Goal: Task Accomplishment & Management: Complete application form

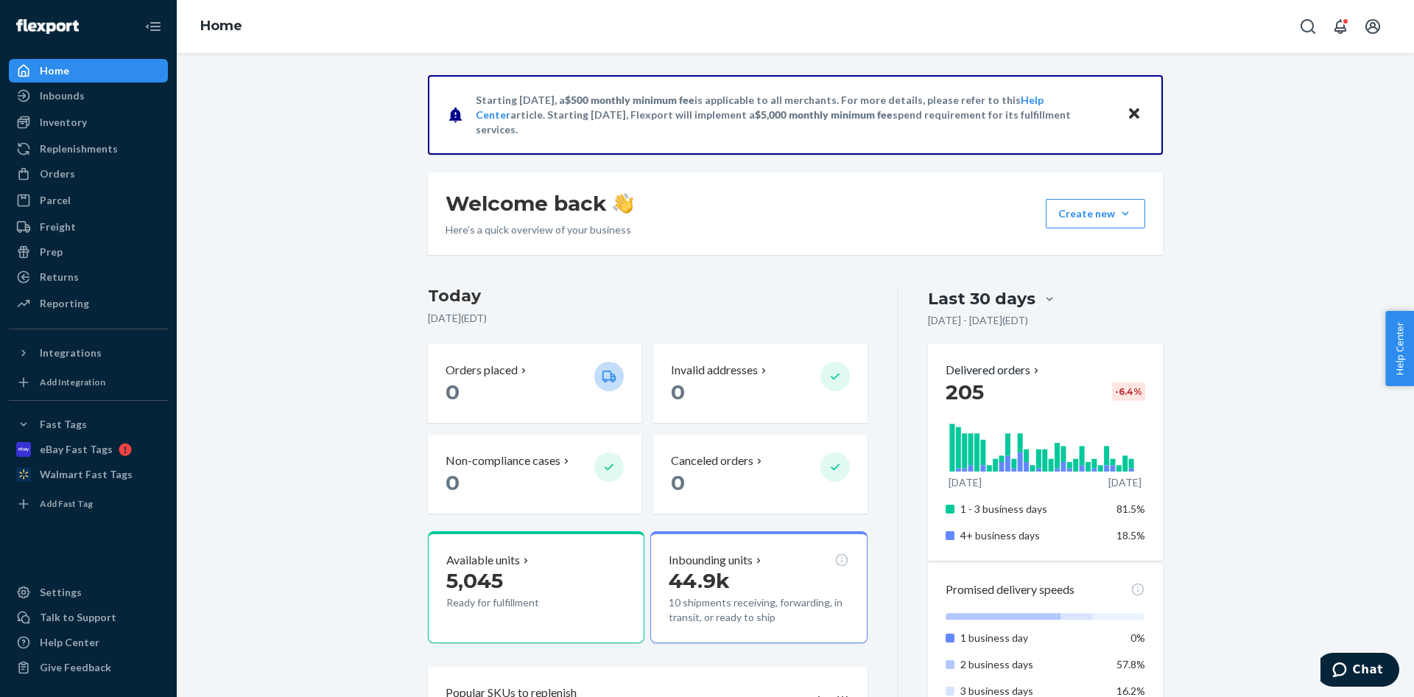
click at [77, 186] on div "Orders Ecommerce Orders Wholesale Orders" at bounding box center [88, 174] width 159 height 25
click at [78, 177] on div "Orders" at bounding box center [88, 173] width 156 height 21
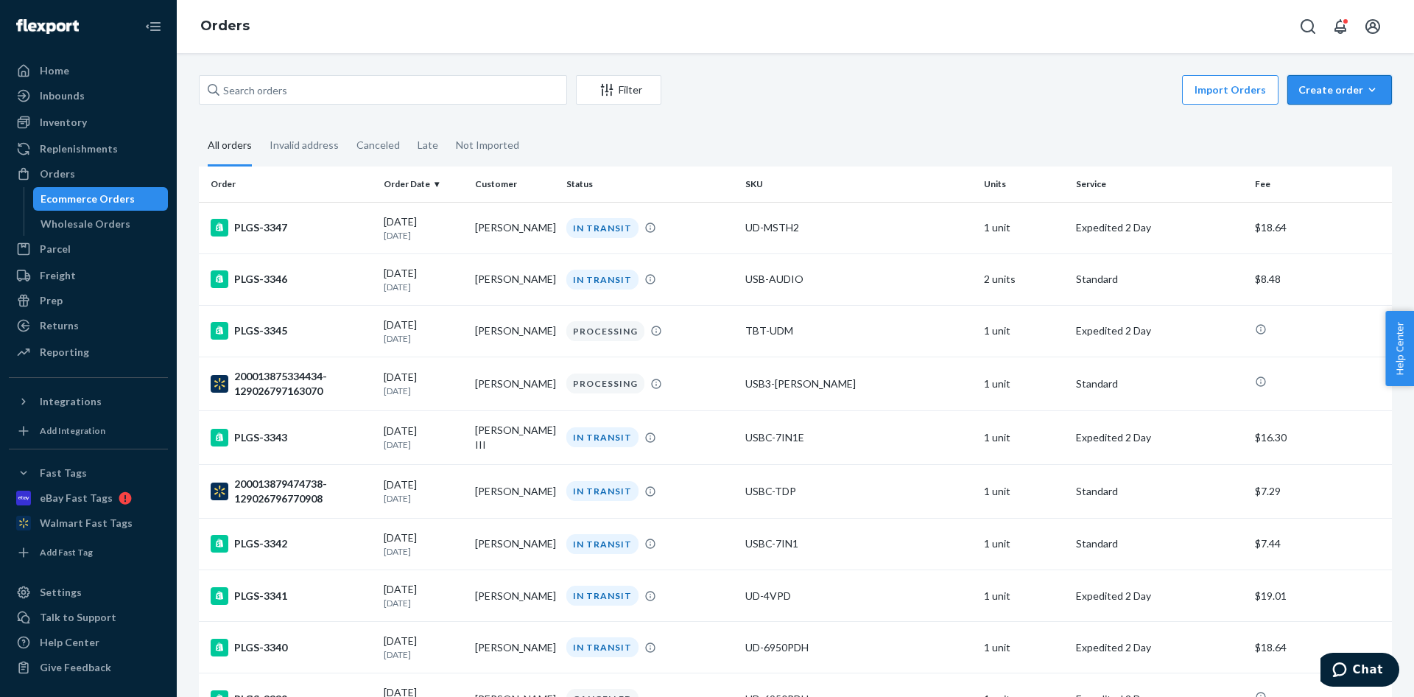
click at [1298, 82] on div "Create order" at bounding box center [1339, 89] width 82 height 15
click at [1335, 127] on span "Ecommerce order" at bounding box center [1348, 125] width 91 height 10
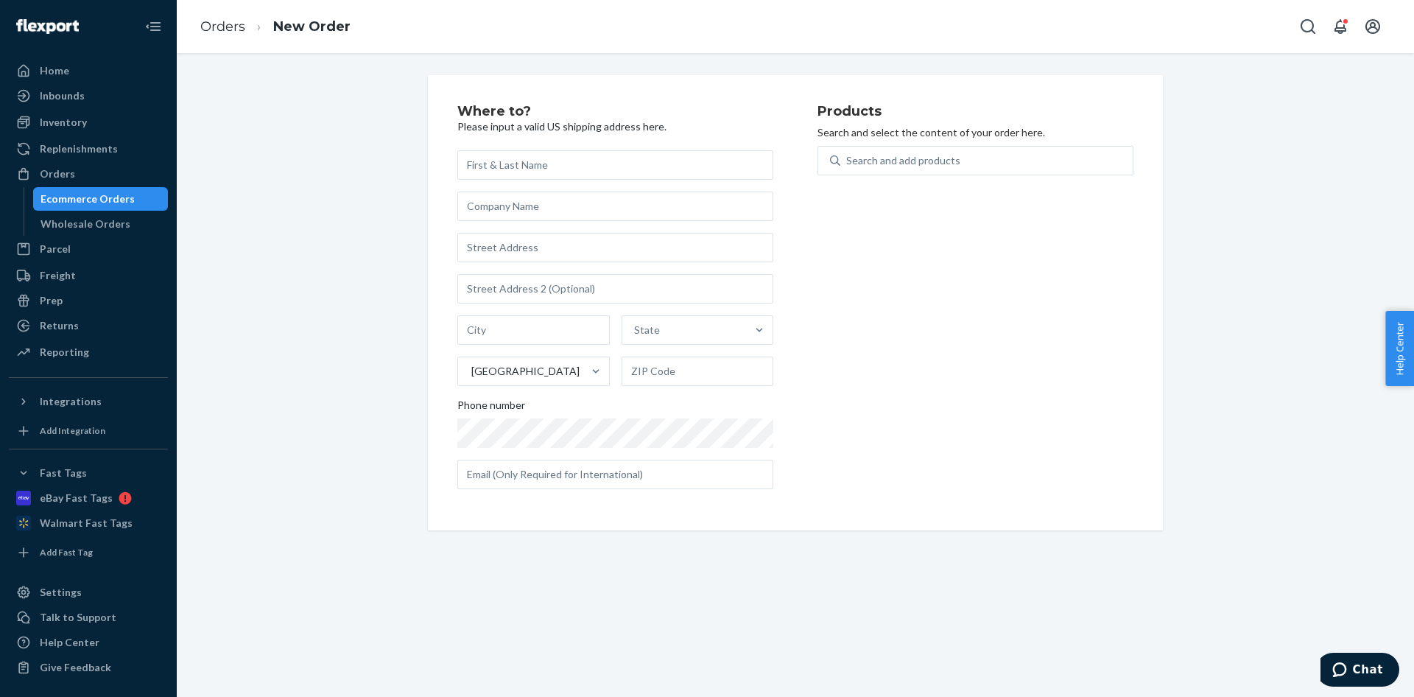
click at [647, 171] on input "text" at bounding box center [615, 164] width 316 height 29
type input "TD SYNNEX CORPORATIO"
drag, startPoint x: 614, startPoint y: 205, endPoint x: 608, endPoint y: 211, distance: 7.8
click at [608, 210] on input "PO 38236853 LINE" at bounding box center [615, 205] width 316 height 29
type input "PO 38236853 LINE 2"
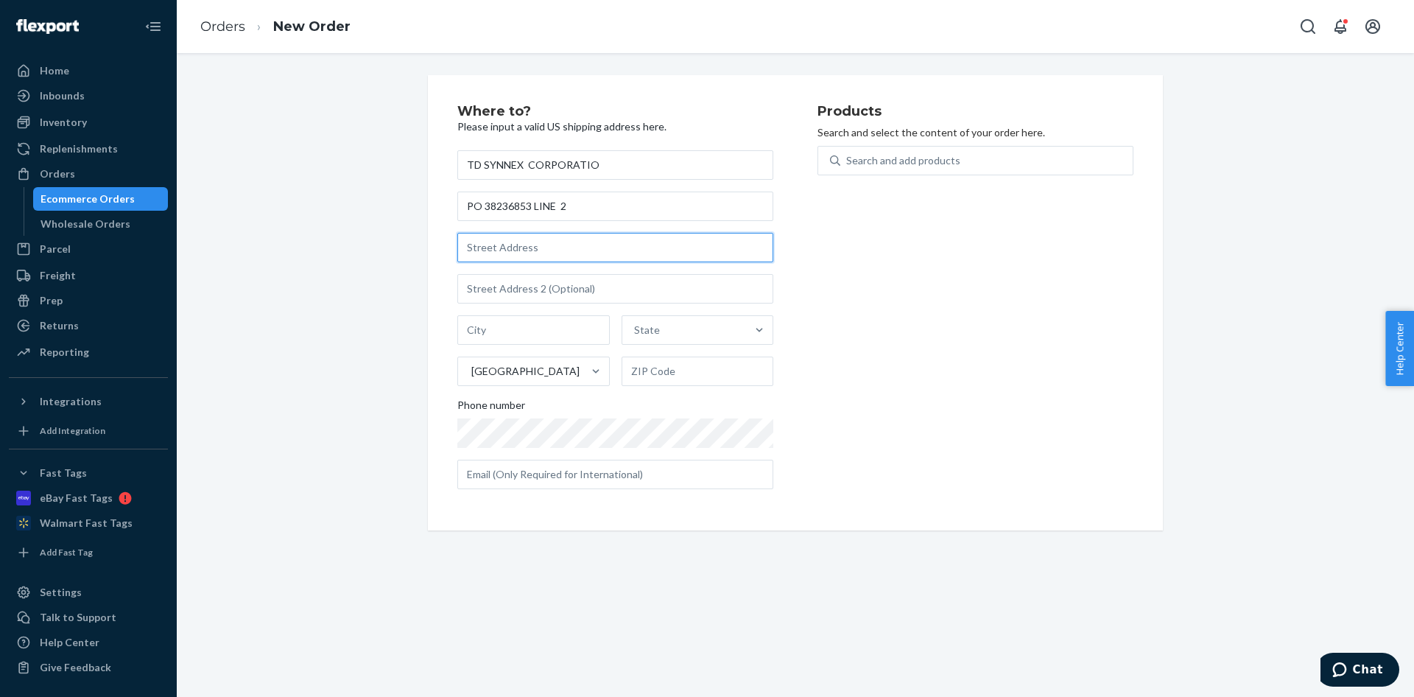
click at [566, 252] on input "text" at bounding box center [615, 247] width 316 height 29
type input "5100 LIBERTY"
type input "[GEOGRAPHIC_DATA]"
type input "76177"
type input "[STREET_ADDRESS]"
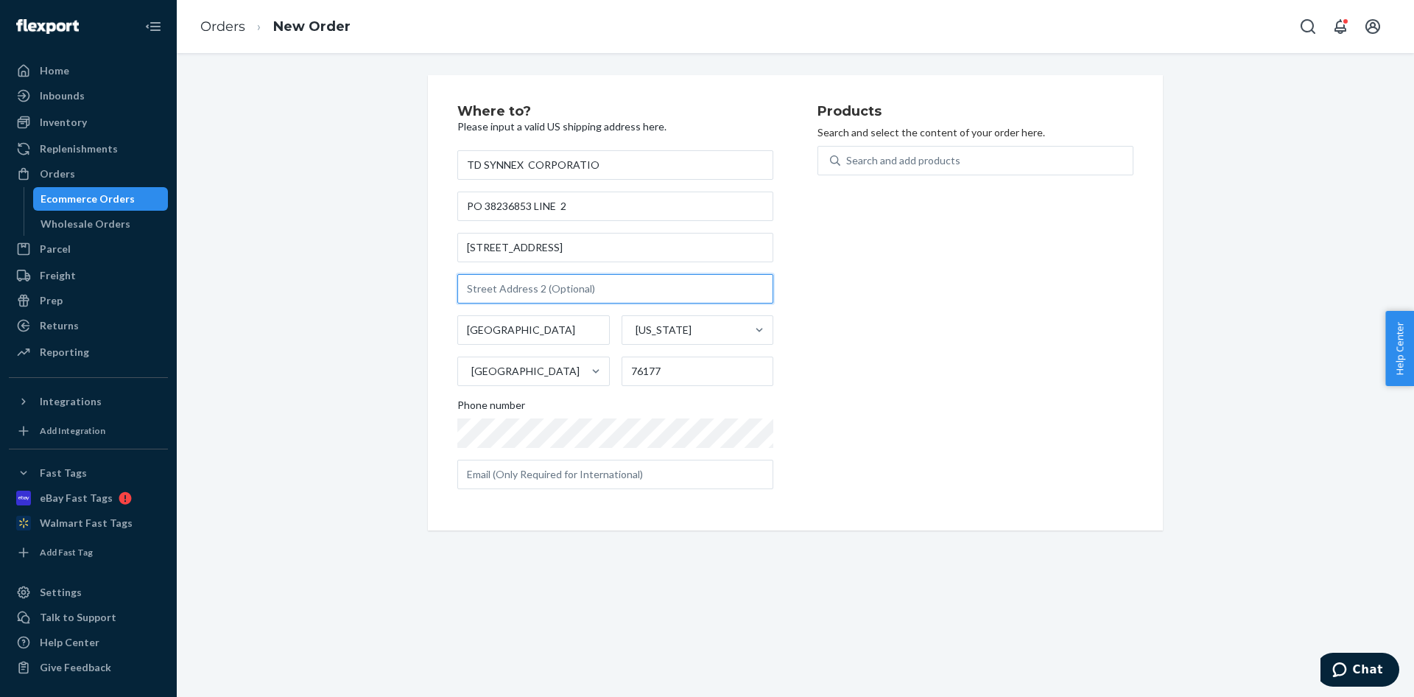
click at [509, 276] on input "text" at bounding box center [615, 288] width 316 height 29
type input "[GEOGRAPHIC_DATA]"
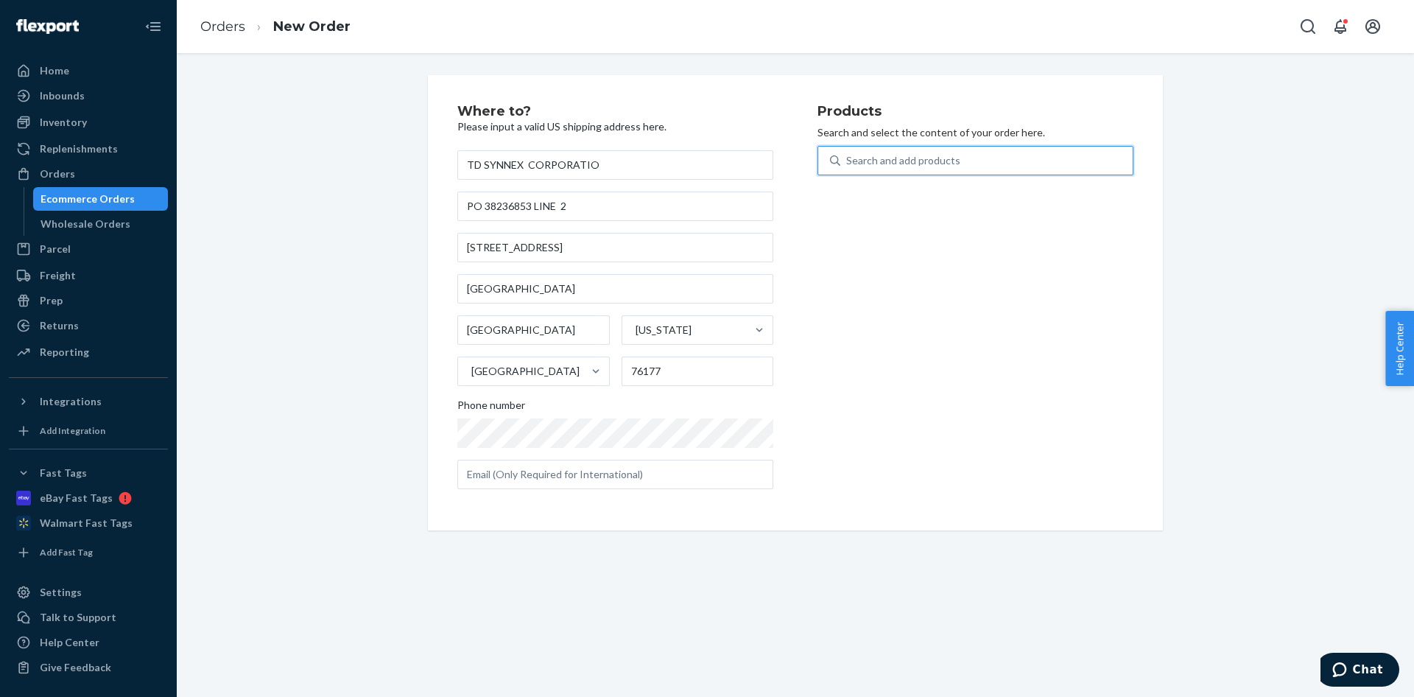
click at [928, 155] on div "Search and add products" at bounding box center [903, 160] width 114 height 15
click at [848, 155] on input "0 results available. Use Up and Down to choose options, press Enter to select t…" at bounding box center [846, 160] width 1 height 15
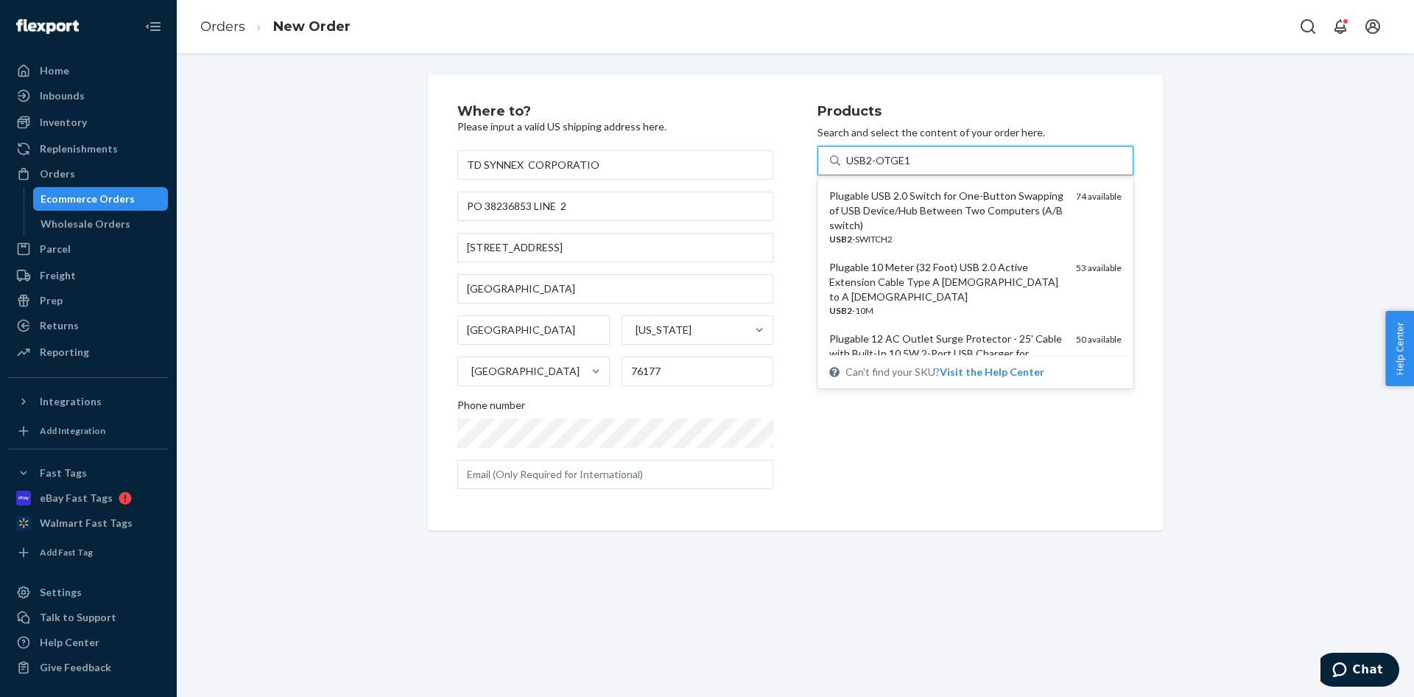
type input "USB2-OTGE100"
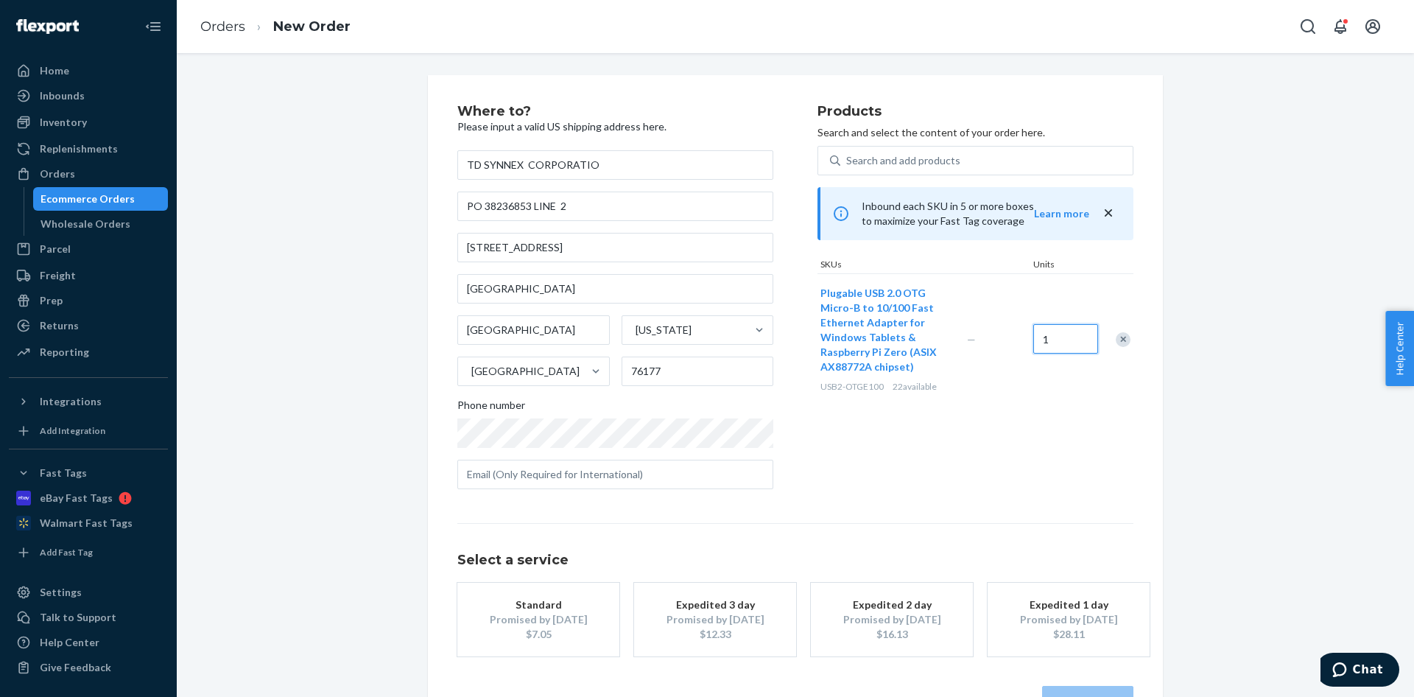
click at [1056, 336] on input "1" at bounding box center [1065, 338] width 65 height 29
type input "22"
click at [595, 160] on input "TD SYNNEX CORPORATIO" at bounding box center [615, 164] width 316 height 29
type input "TD SYNNEX CORPORATION"
click at [1059, 348] on input "22" at bounding box center [1065, 338] width 65 height 29
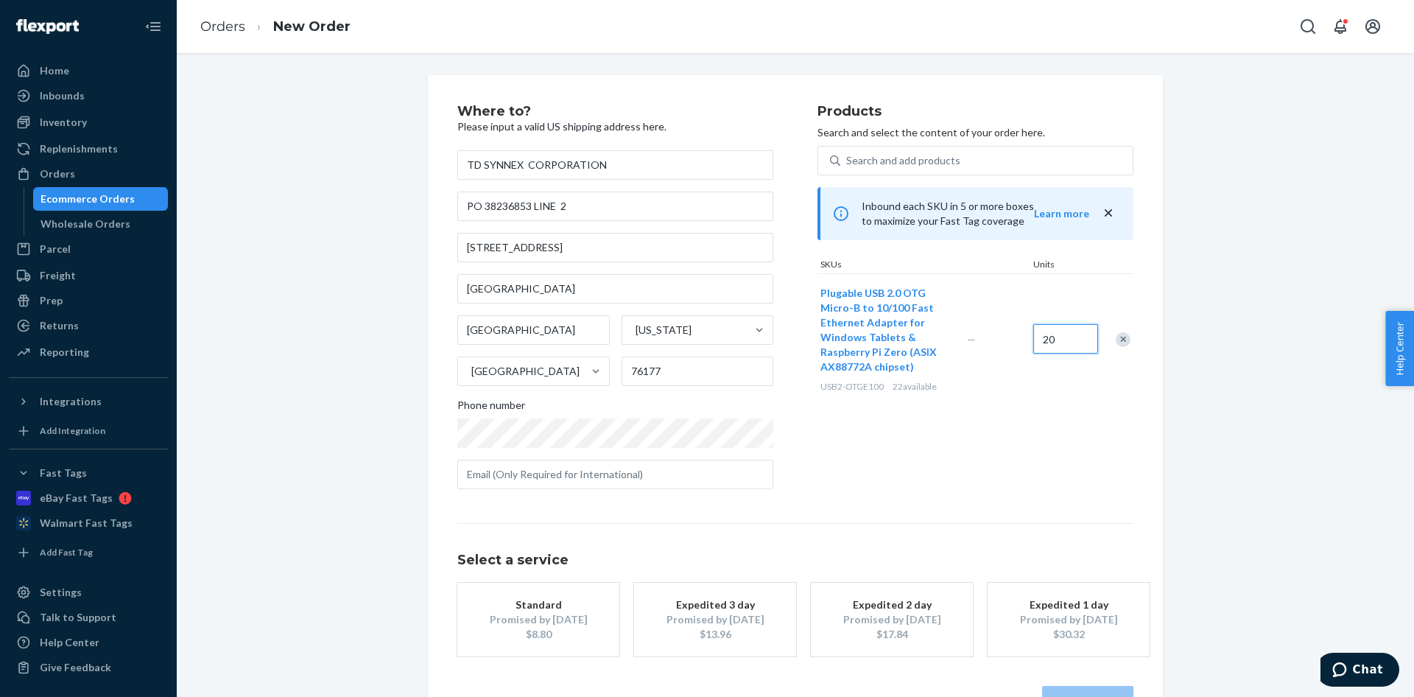
type input "20"
click at [1007, 409] on div "Products Search and select the content of your order here. Search and add produ…" at bounding box center [975, 303] width 316 height 396
click at [1054, 338] on input "20" at bounding box center [1065, 338] width 65 height 29
click at [862, 148] on div "Search and add products" at bounding box center [986, 160] width 292 height 27
click at [848, 153] on input "0 results available. Use Up and Down to choose options, press Enter to select t…" at bounding box center [846, 160] width 1 height 15
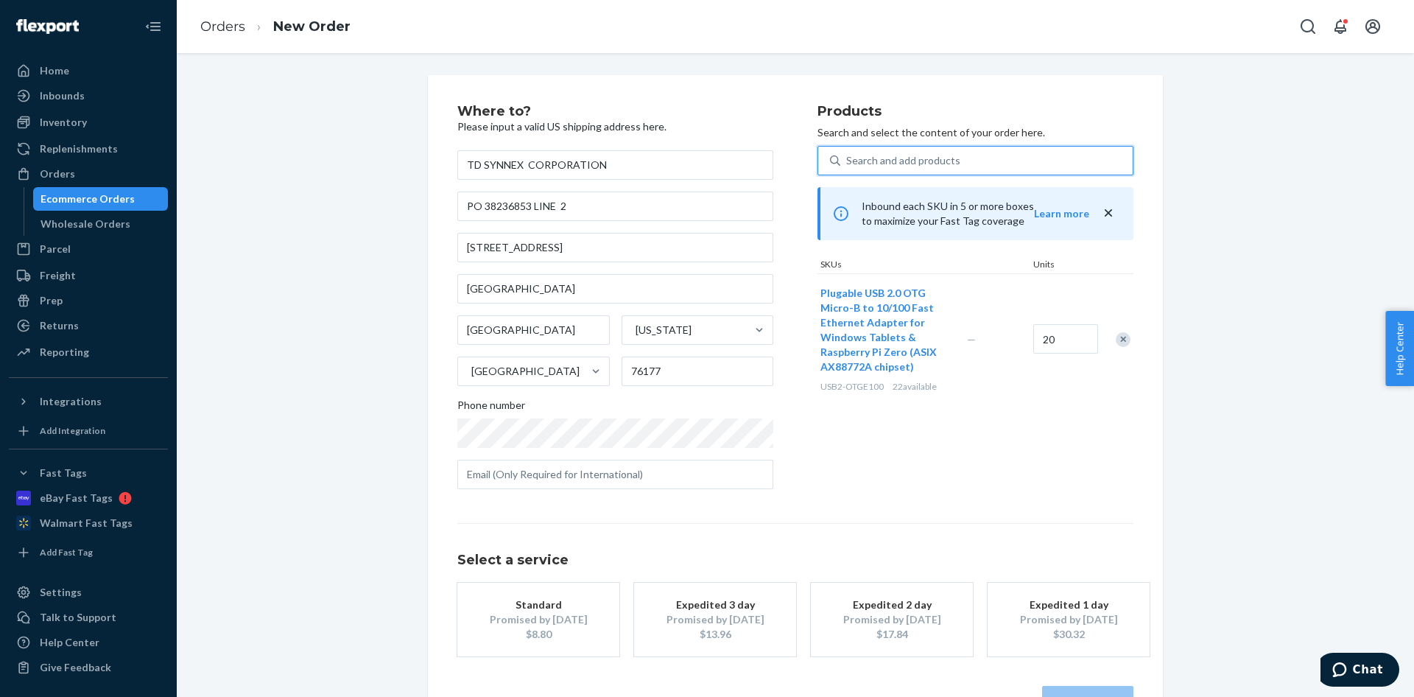
click at [846, 373] on button "Plugable USB 2.0 OTG Micro-B to 10/100 Fast Ethernet Adapter for Windows Tablet…" at bounding box center [884, 330] width 129 height 88
click at [1056, 336] on input "20" at bounding box center [1065, 338] width 65 height 29
click at [564, 621] on div "Promised by [DATE]" at bounding box center [538, 619] width 118 height 15
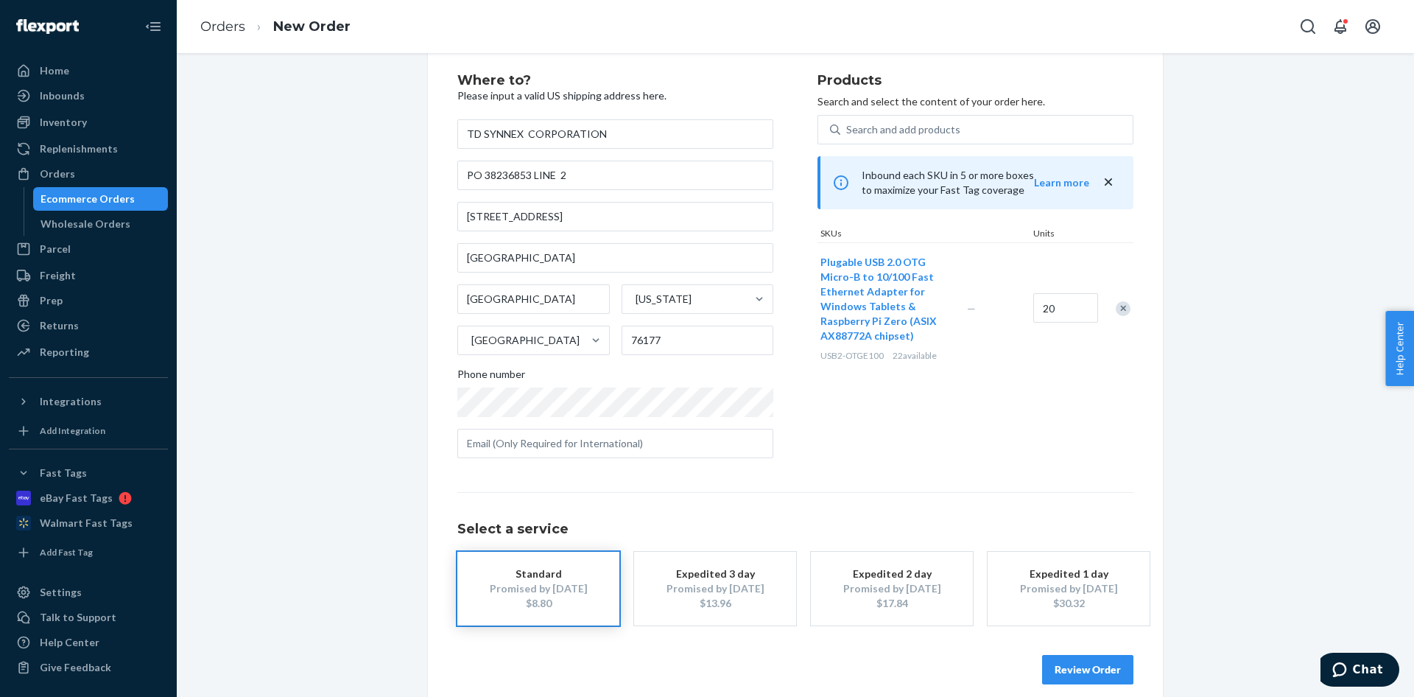
scroll to position [47, 0]
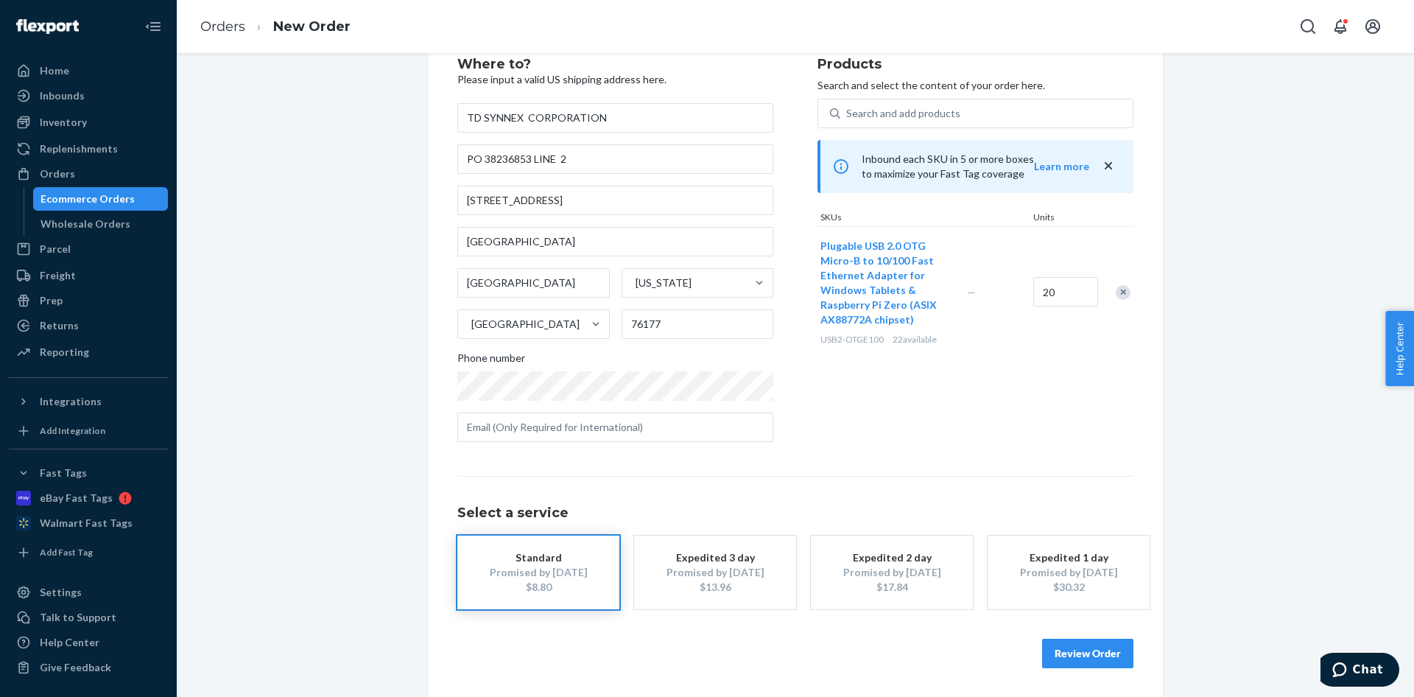
click at [1054, 652] on button "Review Order" at bounding box center [1087, 652] width 91 height 29
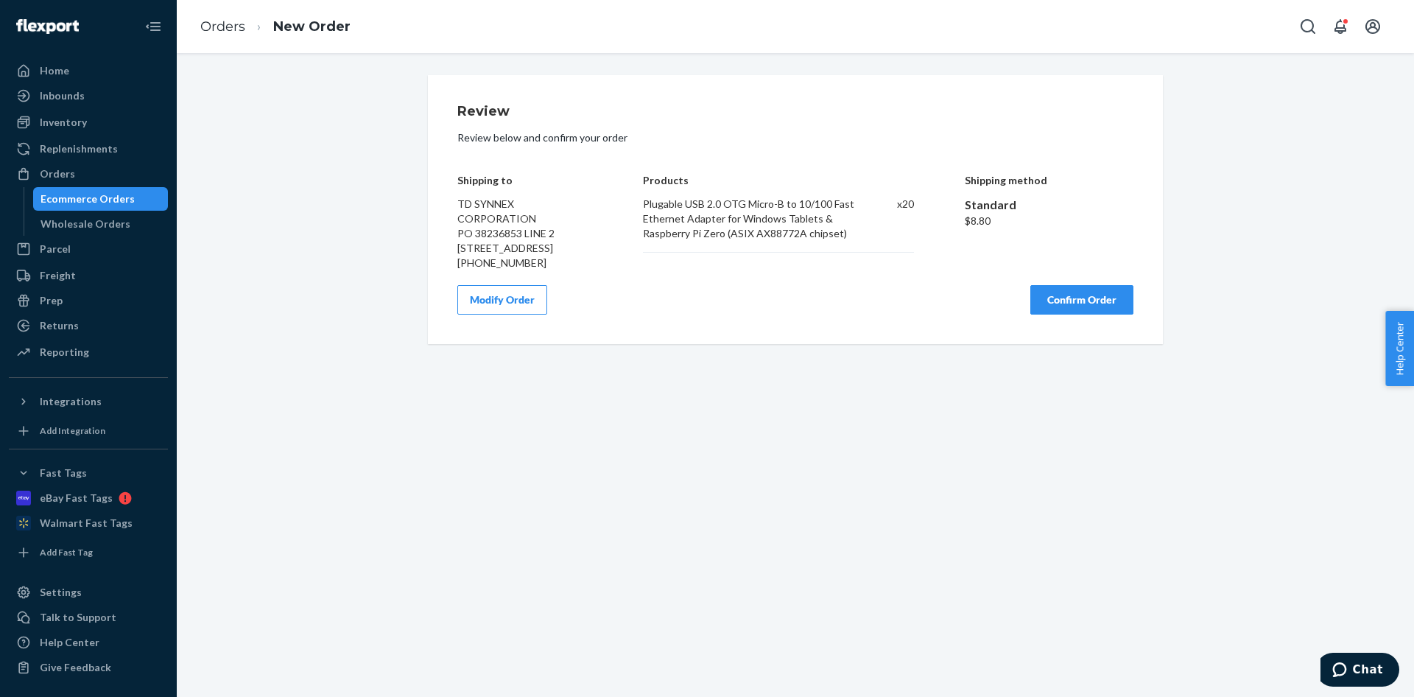
click at [521, 314] on button "Modify Order" at bounding box center [502, 299] width 90 height 29
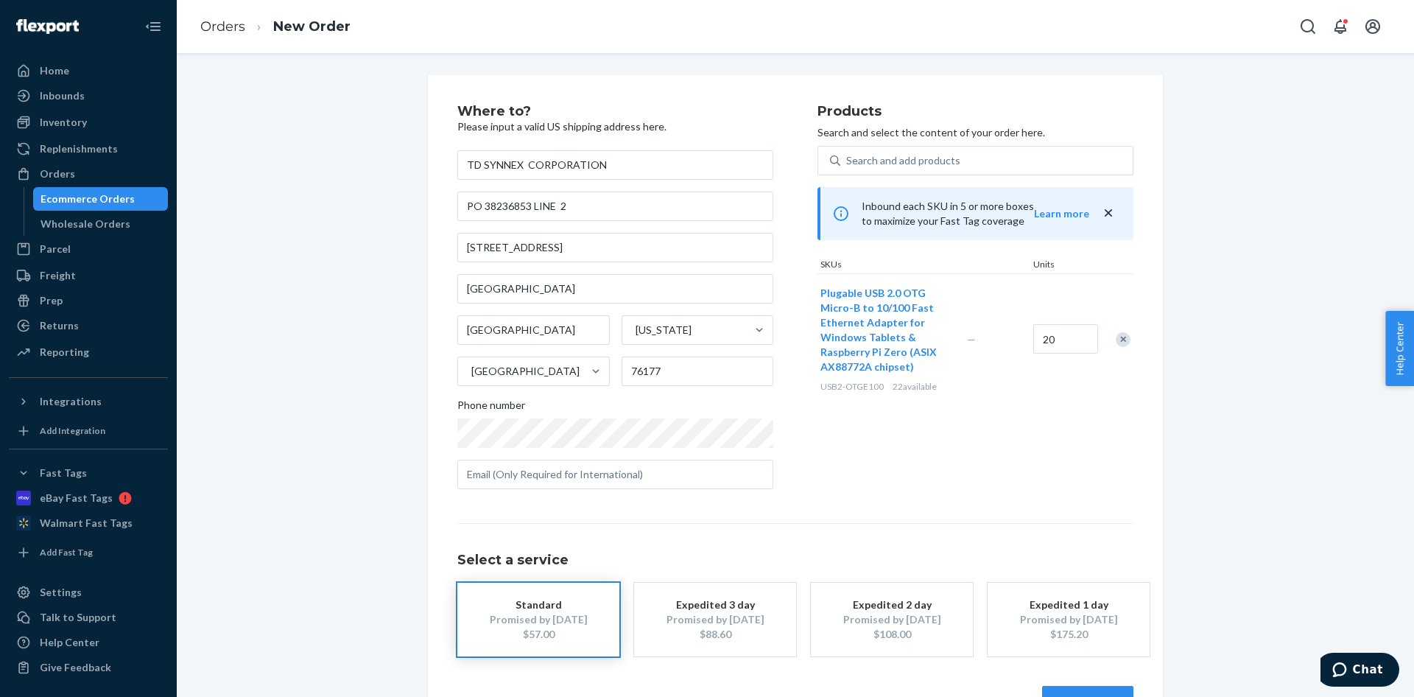
scroll to position [47, 0]
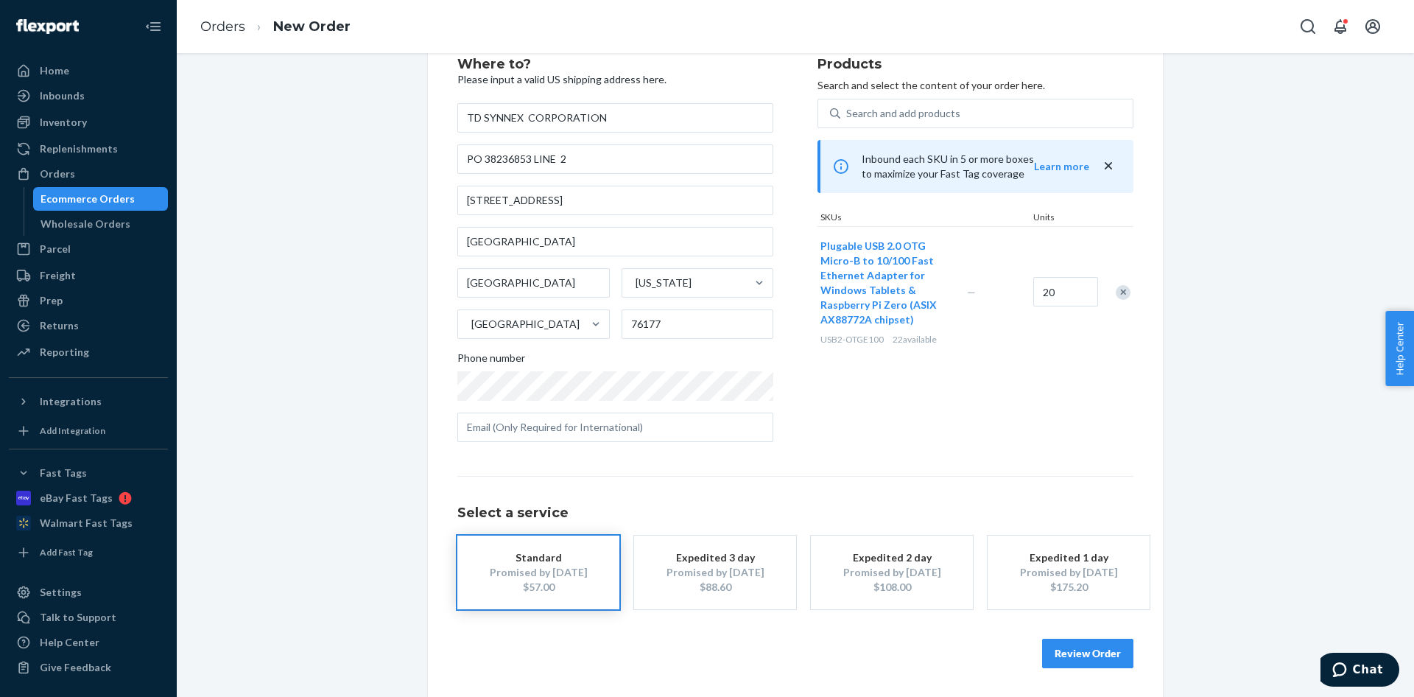
click at [1078, 632] on div "Review Order" at bounding box center [795, 646] width 676 height 44
click at [1076, 652] on button "Review Order" at bounding box center [1087, 652] width 91 height 29
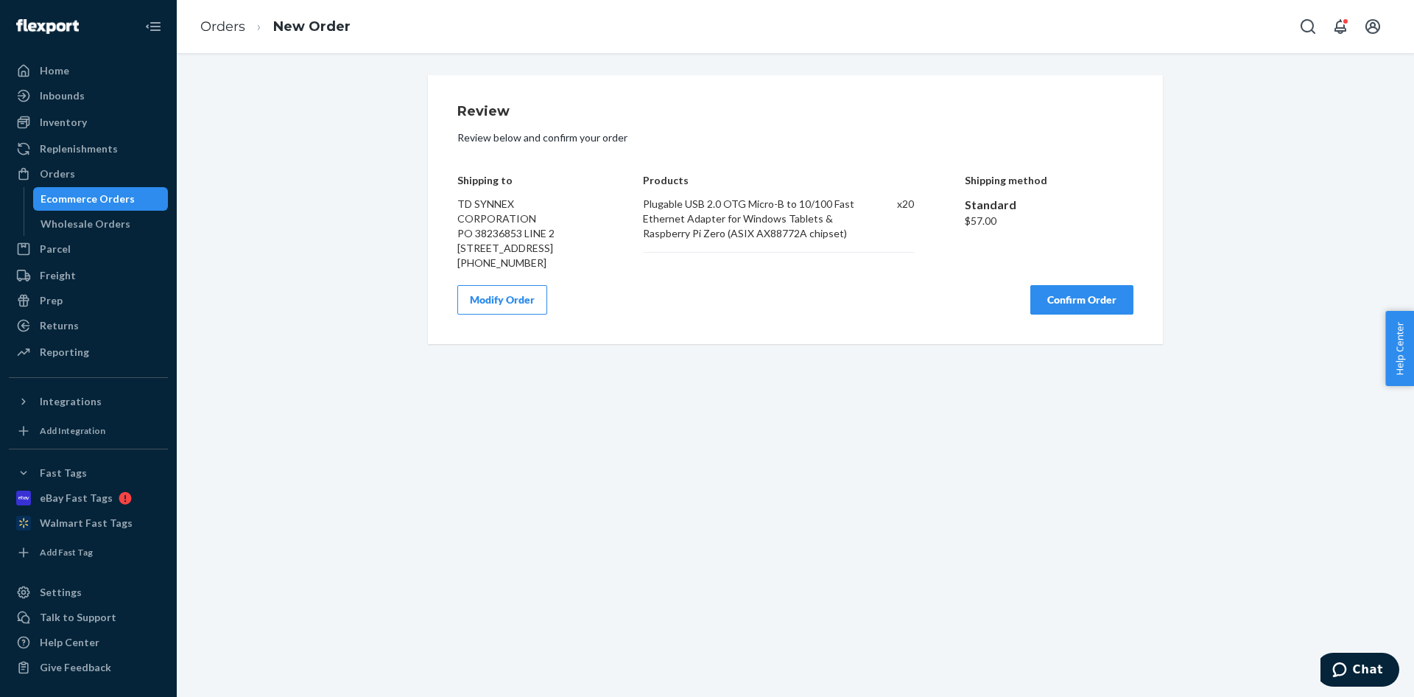
scroll to position [0, 0]
click at [1082, 314] on button "Confirm Order" at bounding box center [1081, 299] width 103 height 29
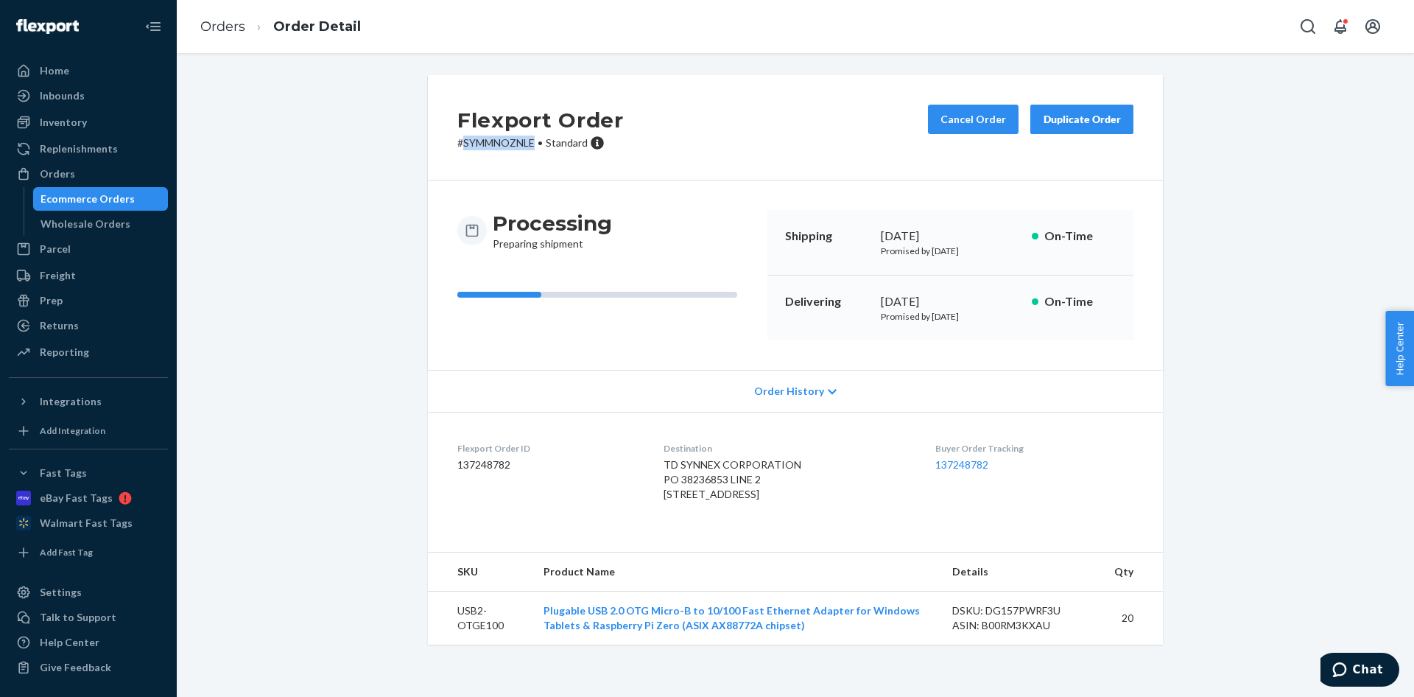
drag, startPoint x: 528, startPoint y: 139, endPoint x: 457, endPoint y: 147, distance: 71.1
click at [457, 147] on p "# SYMMNOZNLE • Standard" at bounding box center [540, 142] width 166 height 15
copy p "SYMMNOZNLE"
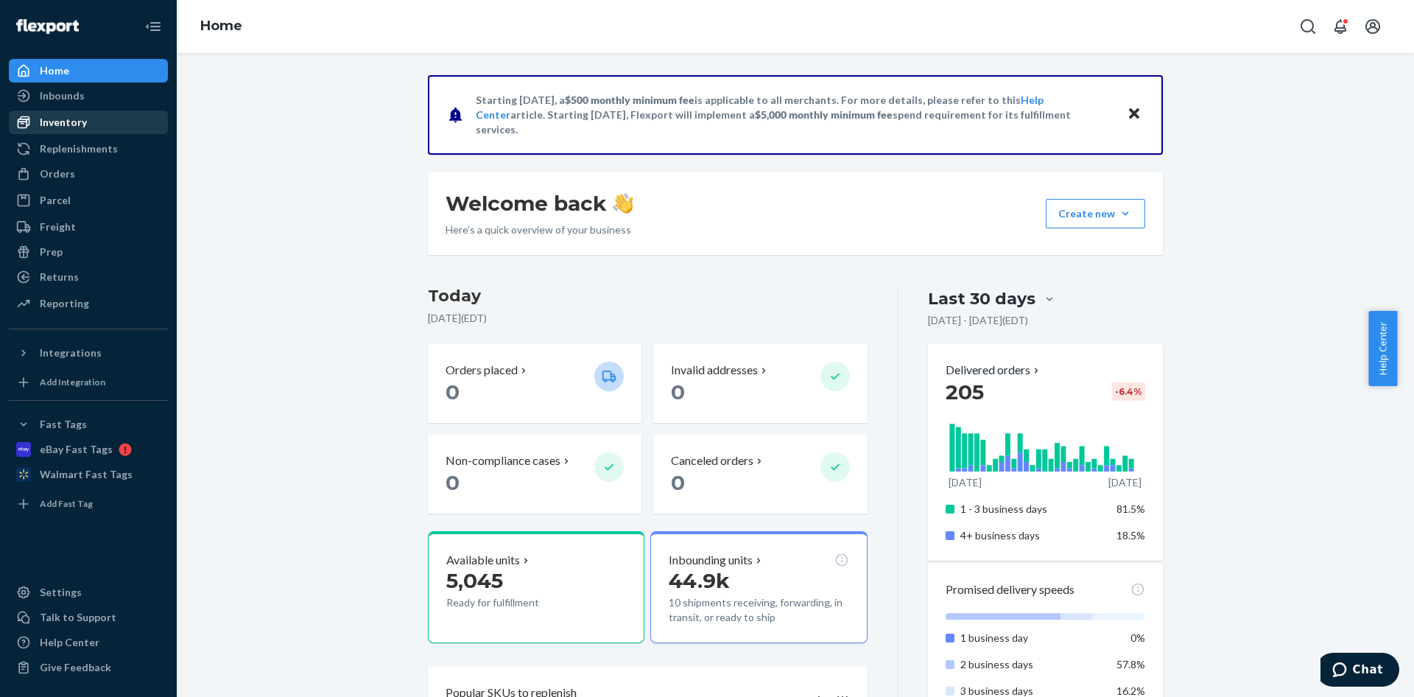
click at [100, 115] on div "Inventory" at bounding box center [88, 122] width 156 height 21
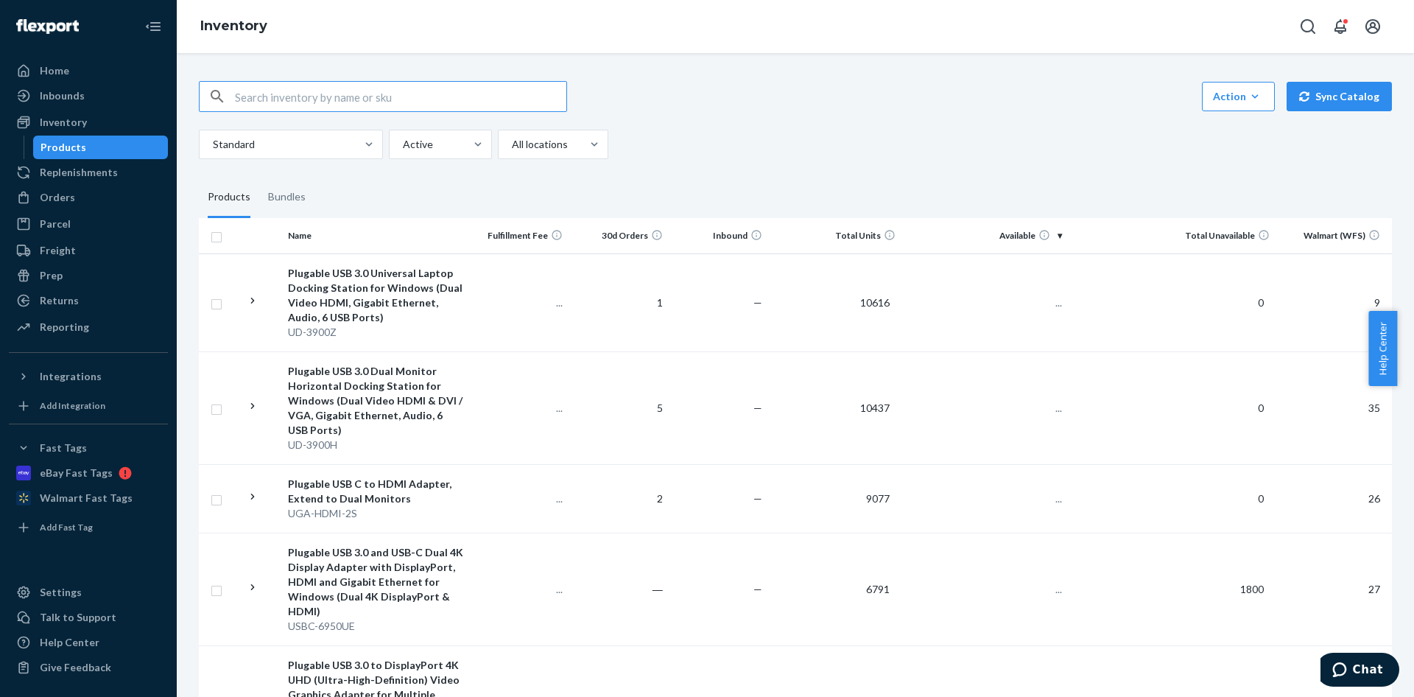
click at [404, 99] on input "text" at bounding box center [400, 96] width 331 height 29
type input "USB2-OTGE100"
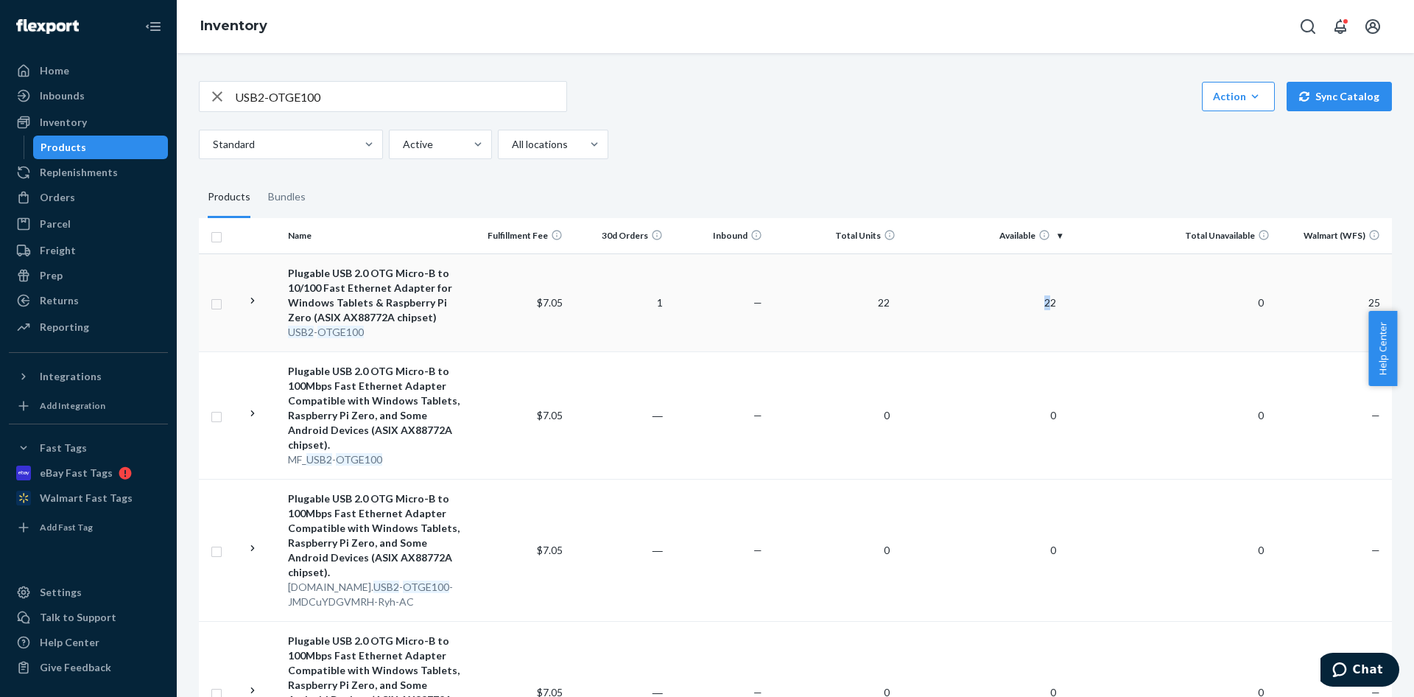
click at [1034, 292] on td "22" at bounding box center [984, 302] width 166 height 98
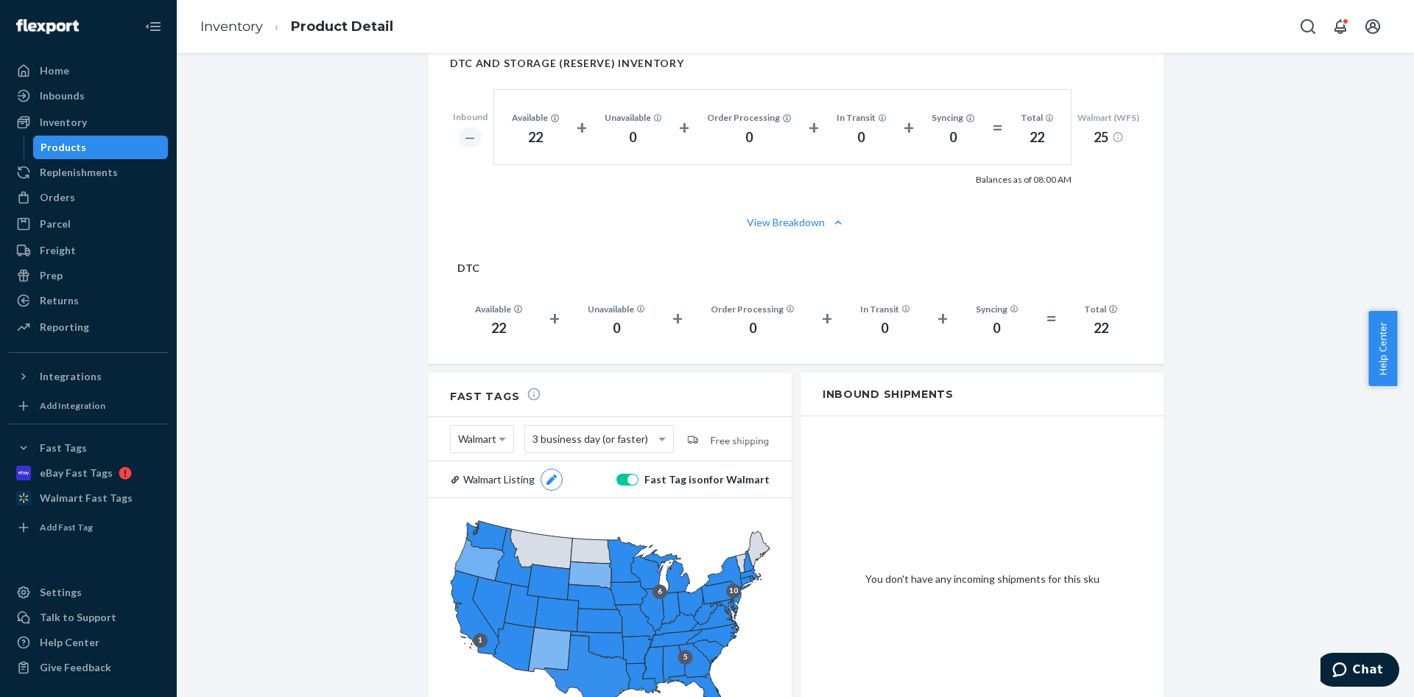
scroll to position [895, 0]
